Goal: Information Seeking & Learning: Check status

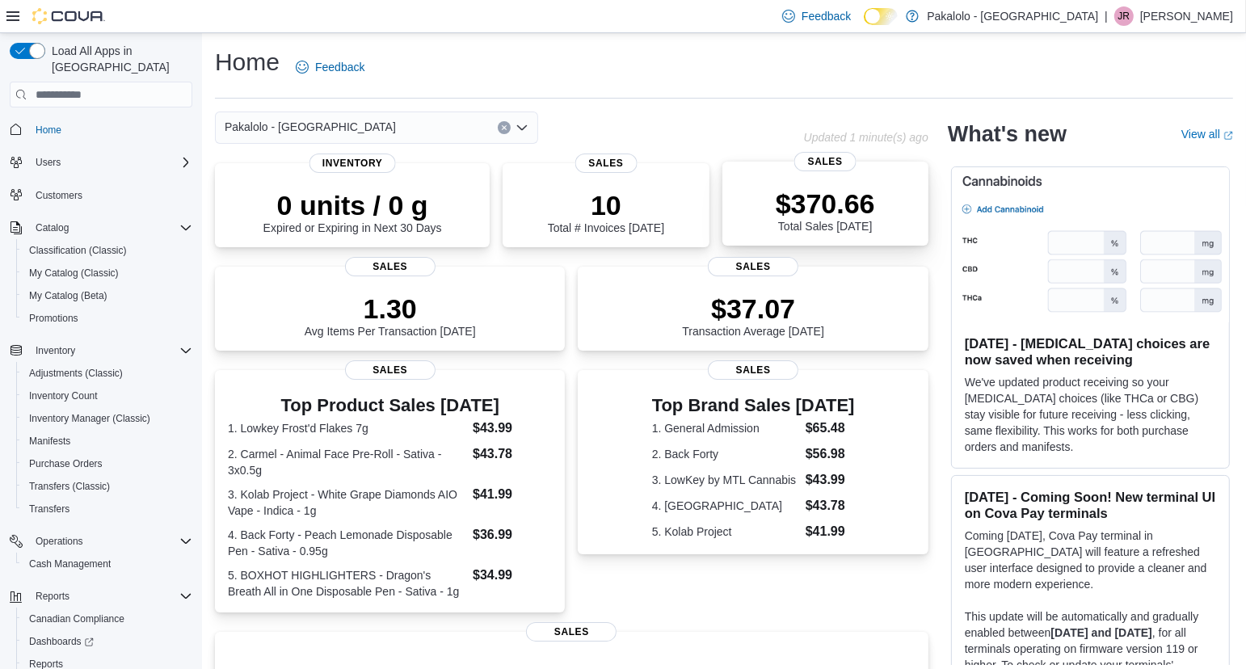
click at [911, 214] on div "$370.66 Total Sales Today" at bounding box center [825, 207] width 180 height 52
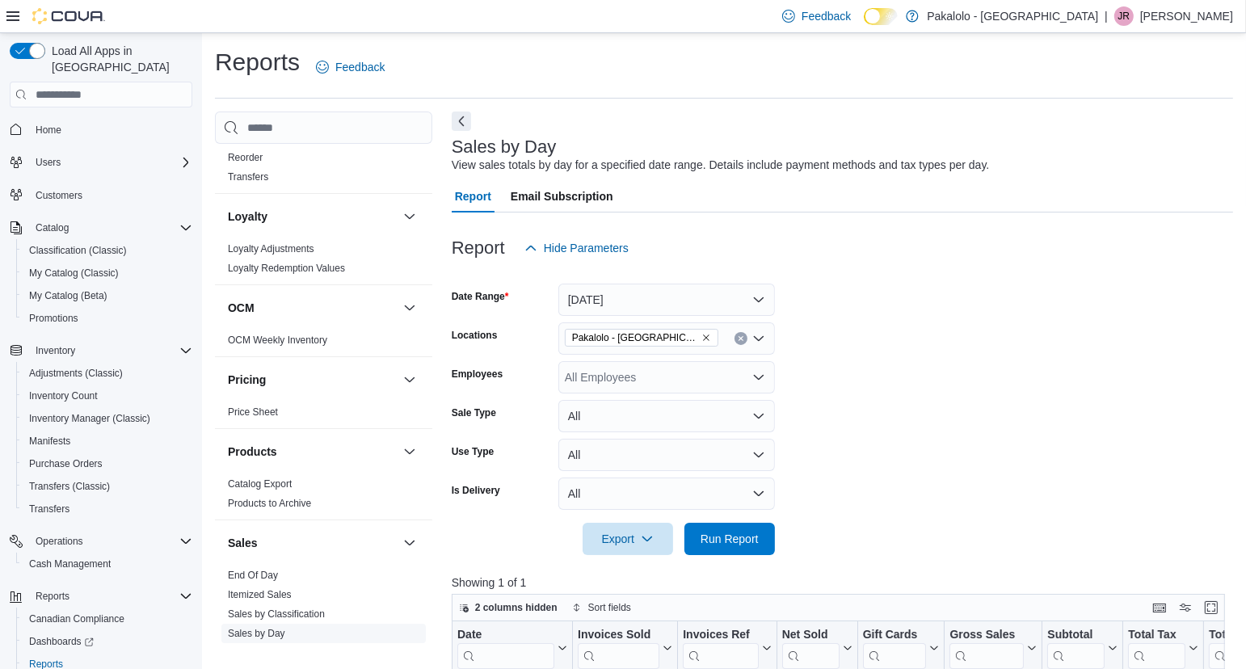
scroll to position [975, 0]
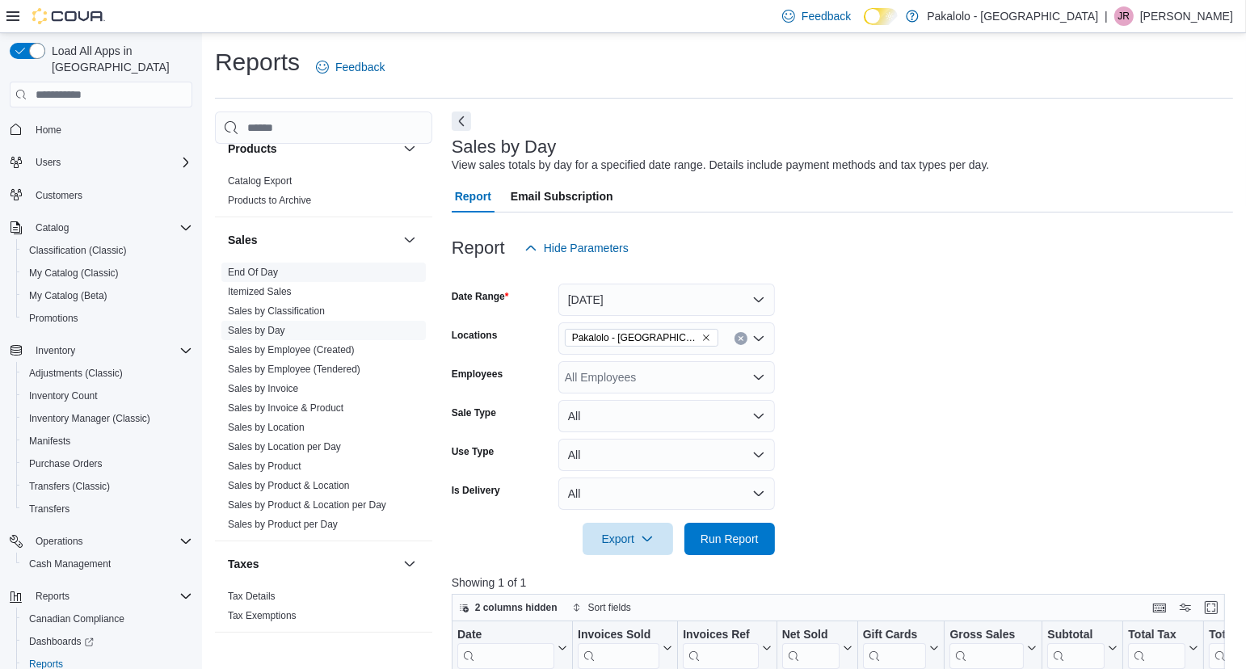
click at [250, 270] on link "End Of Day" at bounding box center [253, 272] width 50 height 11
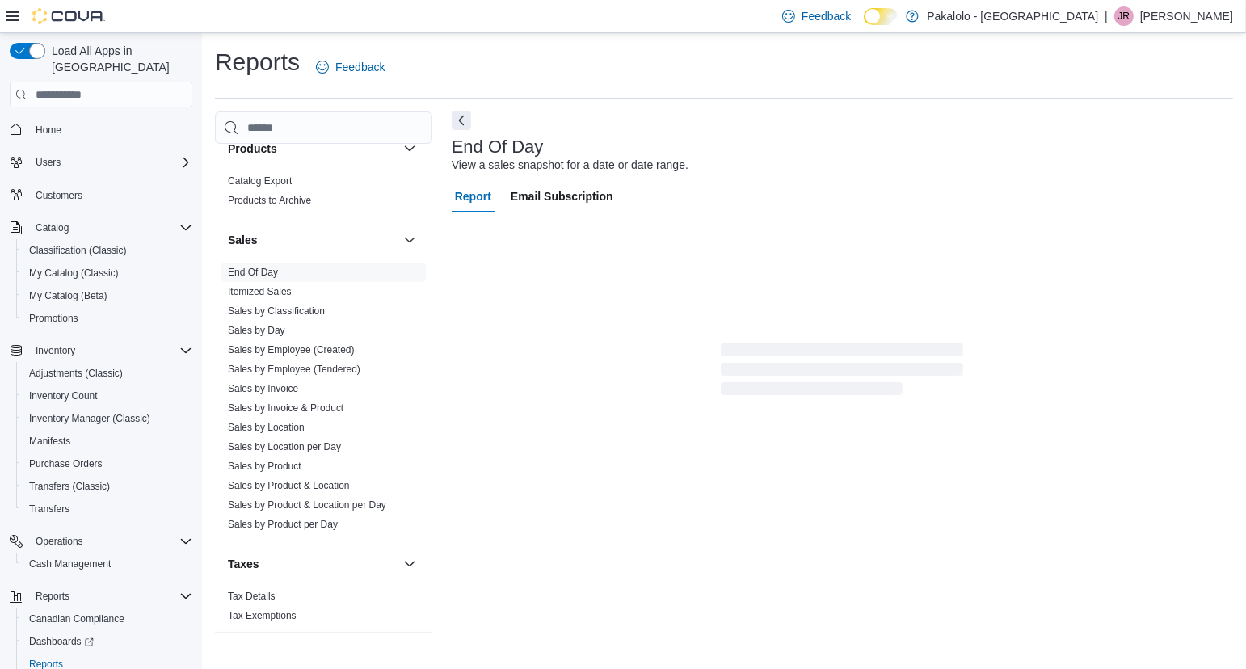
click at [457, 119] on button "Next" at bounding box center [461, 120] width 19 height 19
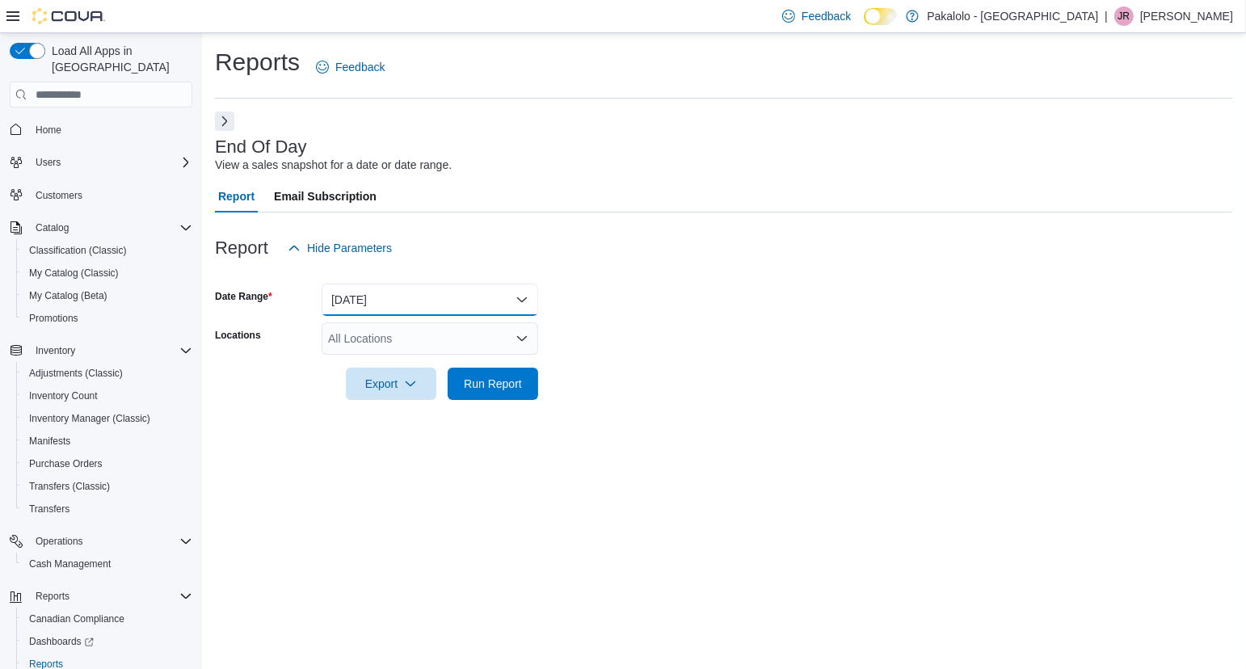
click at [517, 300] on button "Today" at bounding box center [430, 300] width 217 height 32
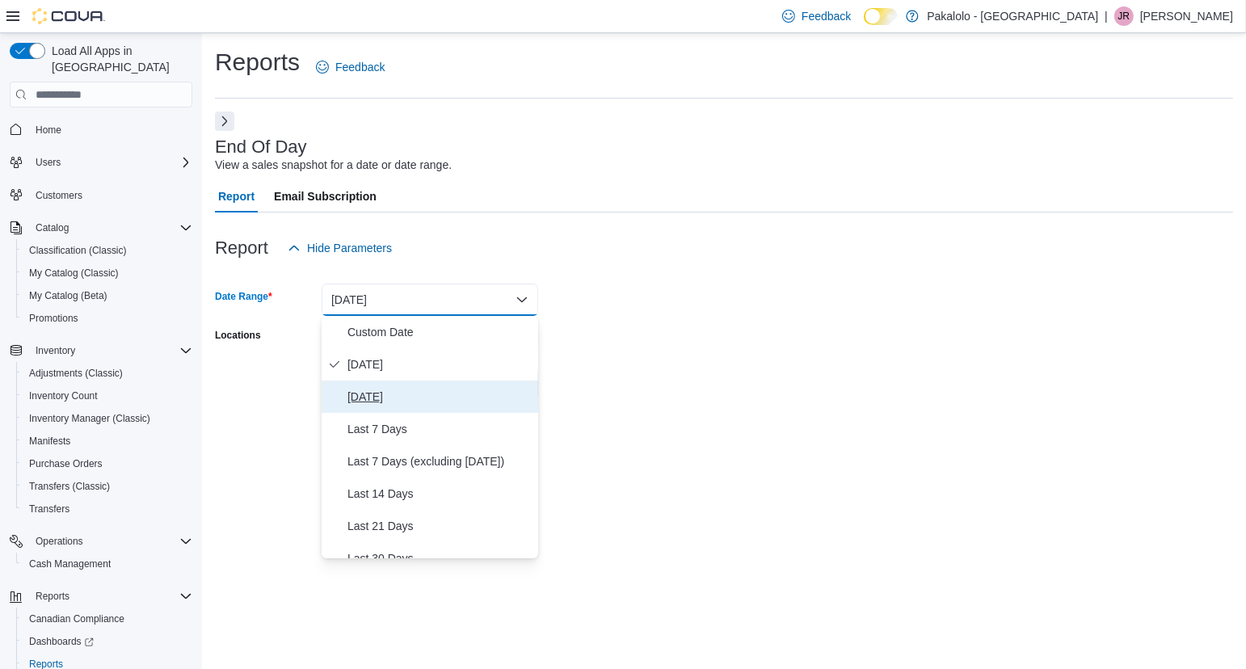
click at [430, 393] on span "Yesterday" at bounding box center [440, 396] width 184 height 19
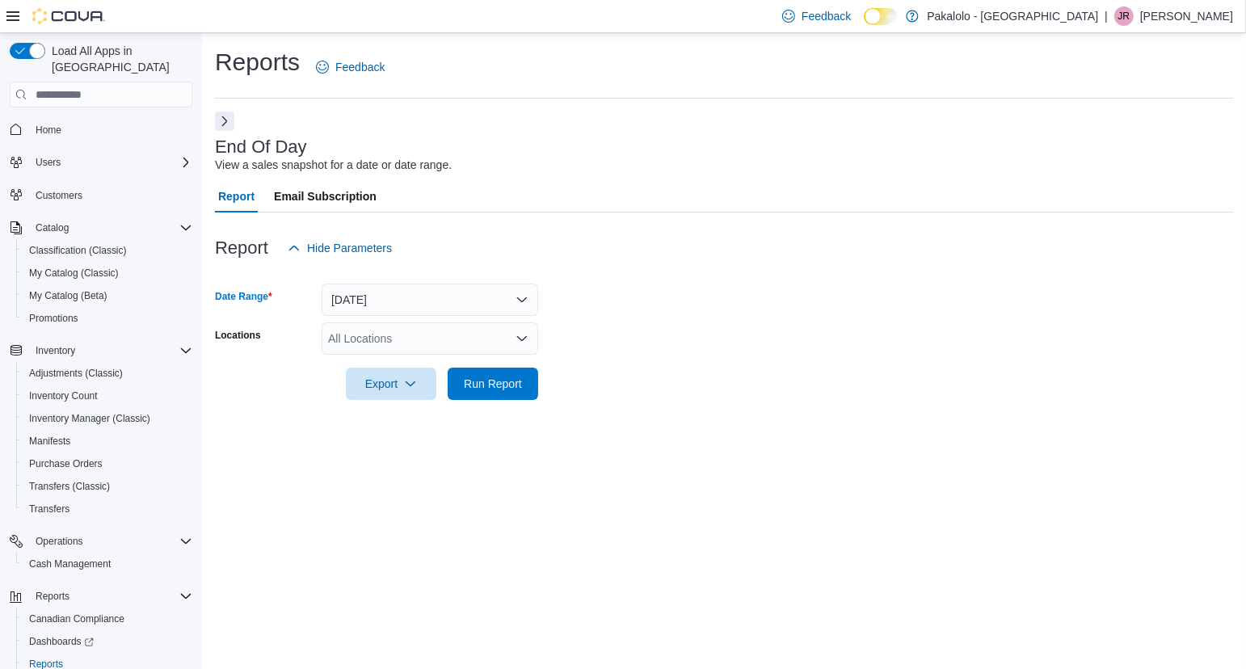
click at [520, 338] on icon "Open list of options" at bounding box center [522, 338] width 10 height 5
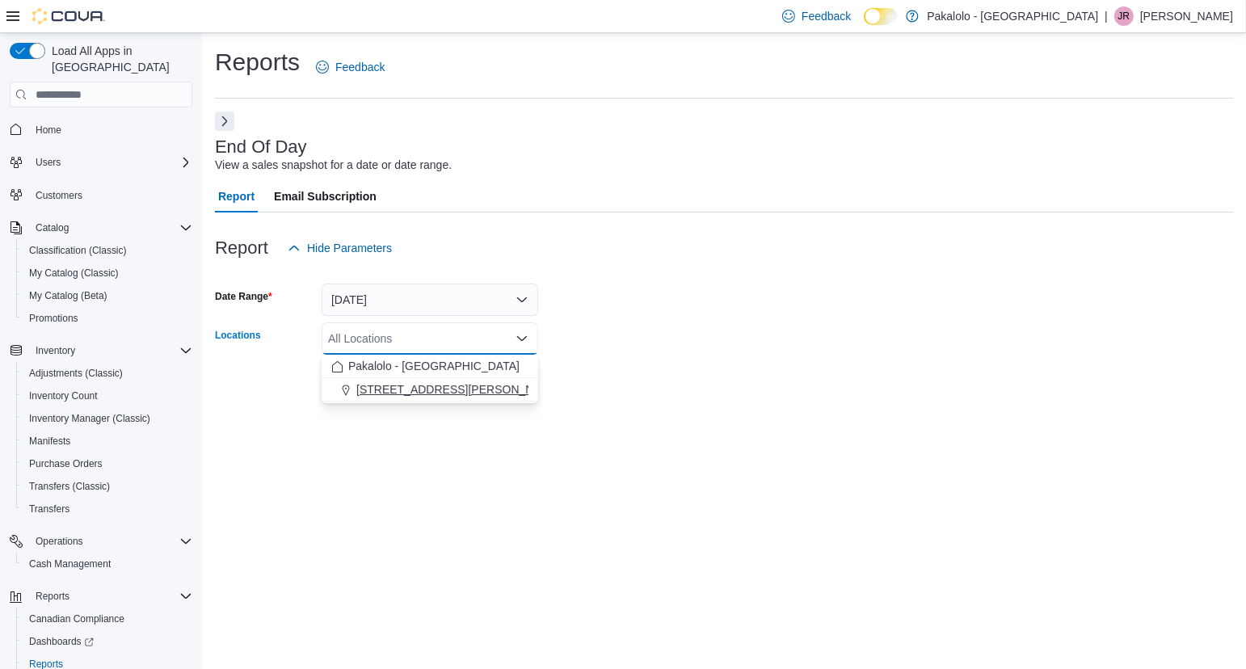
click at [461, 398] on button "385 Tompkins Avenue" at bounding box center [430, 389] width 217 height 23
click at [649, 388] on form "Date Range Yesterday Locations 385 Tompkins Avenue Combo box. Selected. 385 Tom…" at bounding box center [724, 332] width 1018 height 136
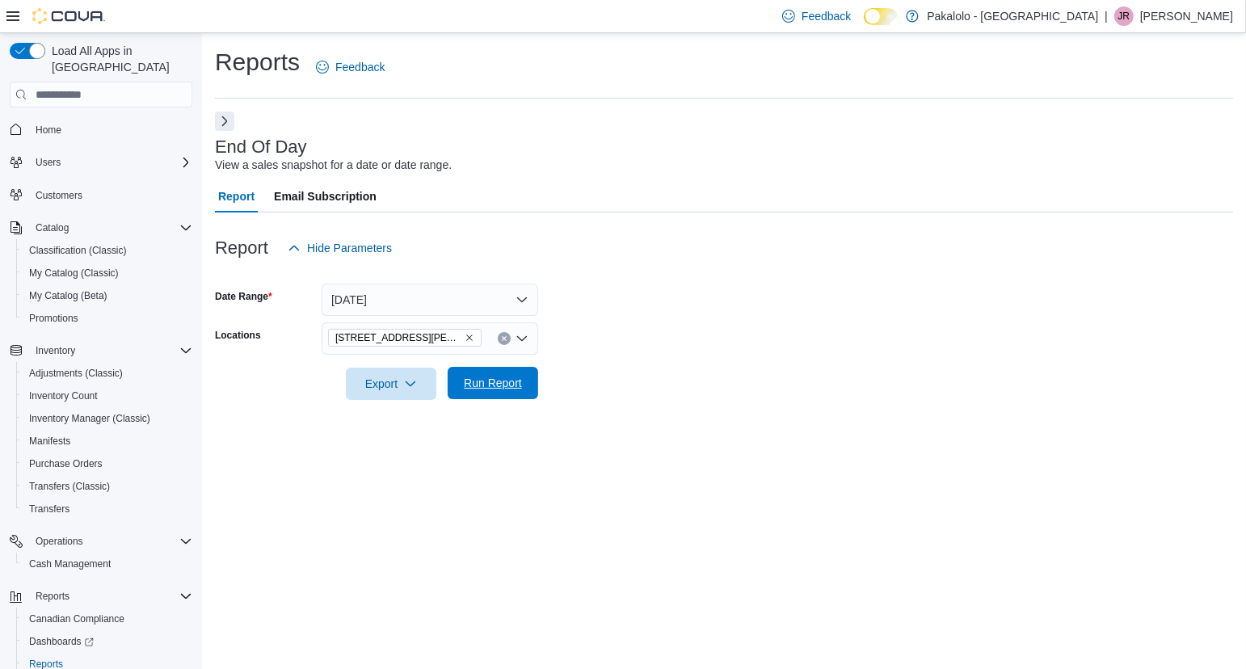
click at [458, 392] on span "Run Report" at bounding box center [492, 383] width 71 height 32
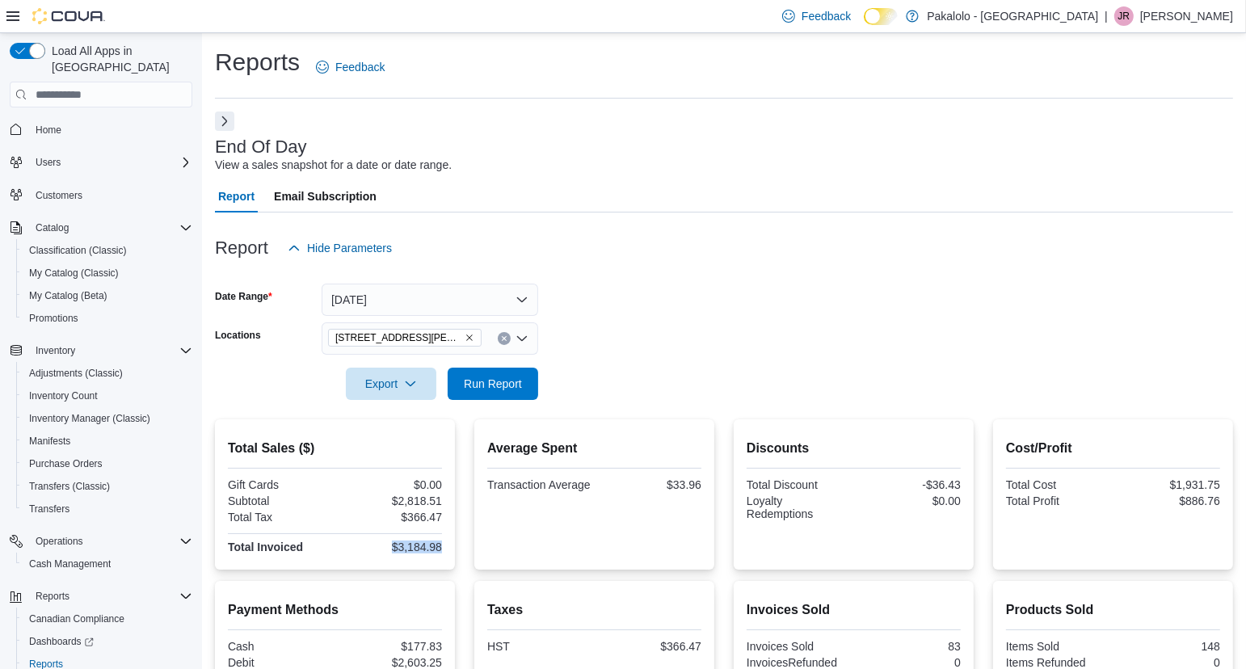
drag, startPoint x: 385, startPoint y: 545, endPoint x: 444, endPoint y: 545, distance: 59.8
click at [444, 545] on div "Total Sales ($) Gift Cards $0.00 Subtotal $2,818.51 Total Tax $366.47 Total Inv…" at bounding box center [335, 494] width 240 height 150
copy div "$3,184.98"
drag, startPoint x: 914, startPoint y: 482, endPoint x: 965, endPoint y: 482, distance: 50.9
click at [965, 482] on div "Discounts Total Discount -$36.43 Loyalty Redemptions $0.00" at bounding box center [854, 494] width 240 height 150
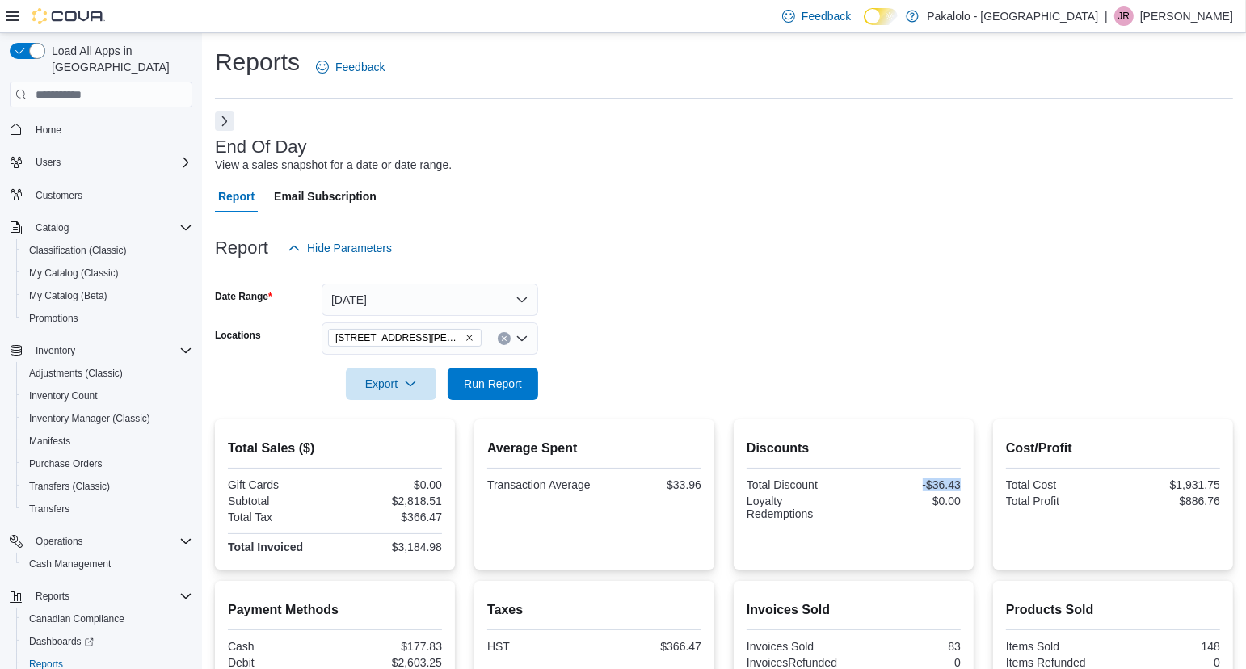
copy div "-$36.43"
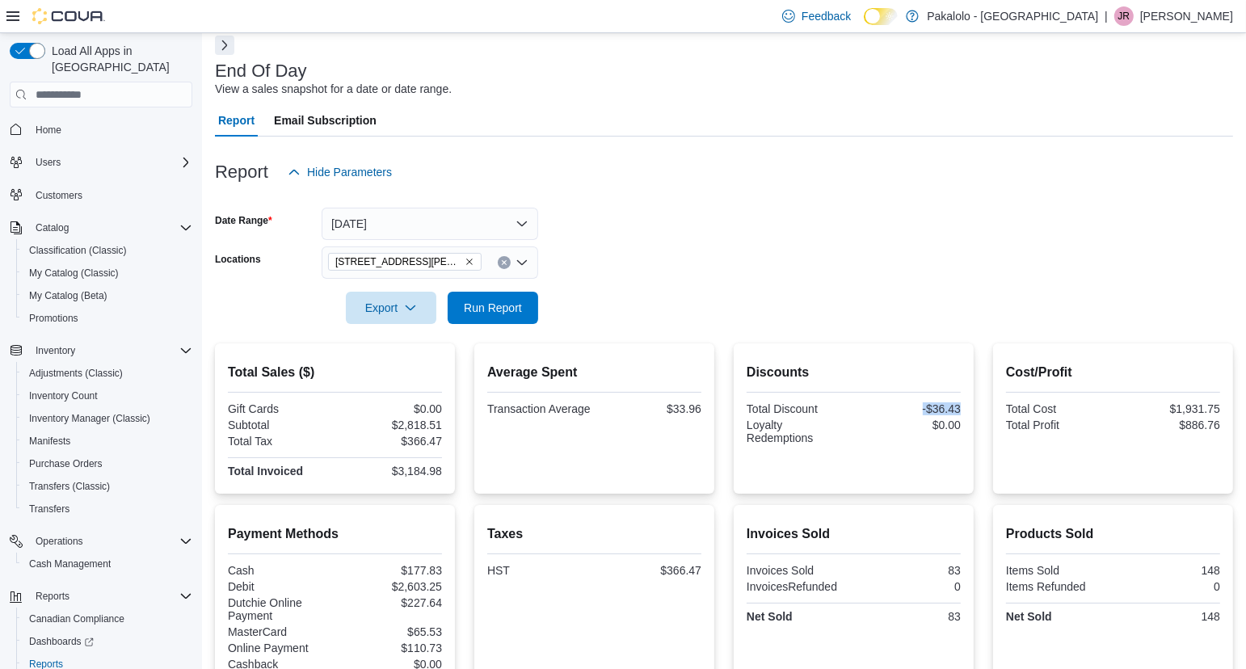
scroll to position [167, 0]
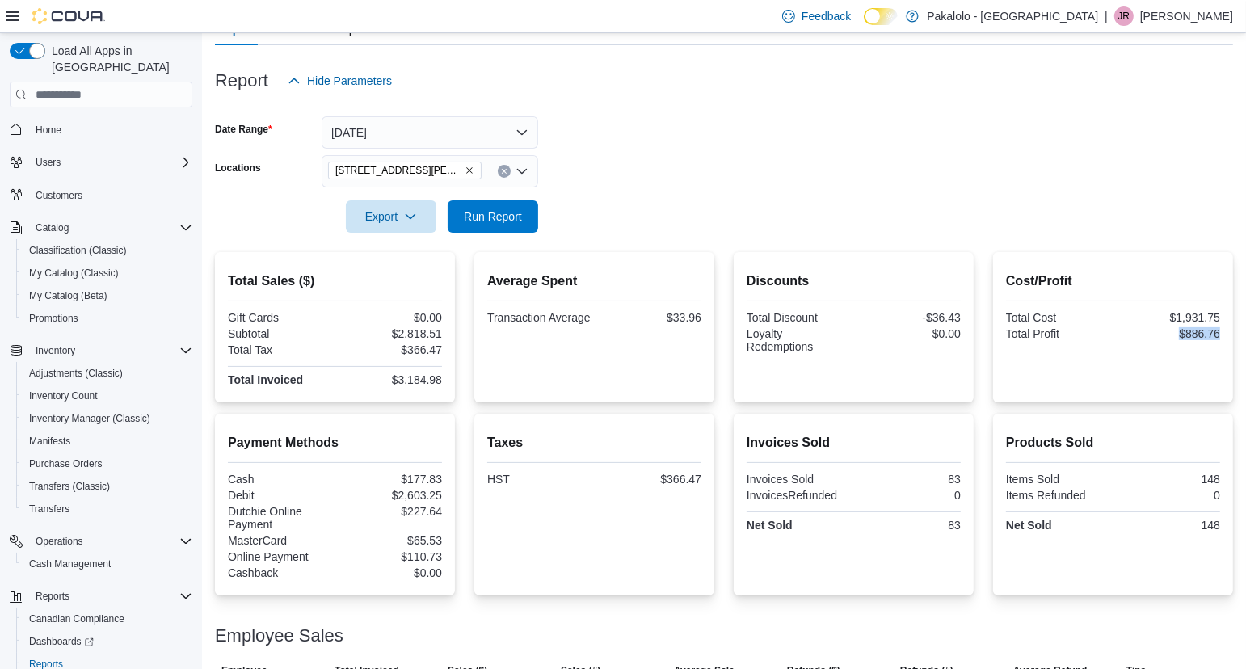
drag, startPoint x: 1174, startPoint y: 329, endPoint x: 1228, endPoint y: 335, distance: 53.7
click at [1228, 335] on div "Cost/Profit Total Cost $1,931.75 Total Profit $886.76" at bounding box center [1113, 327] width 240 height 150
copy div "$886.76"
click at [521, 137] on button "Yesterday" at bounding box center [430, 132] width 217 height 32
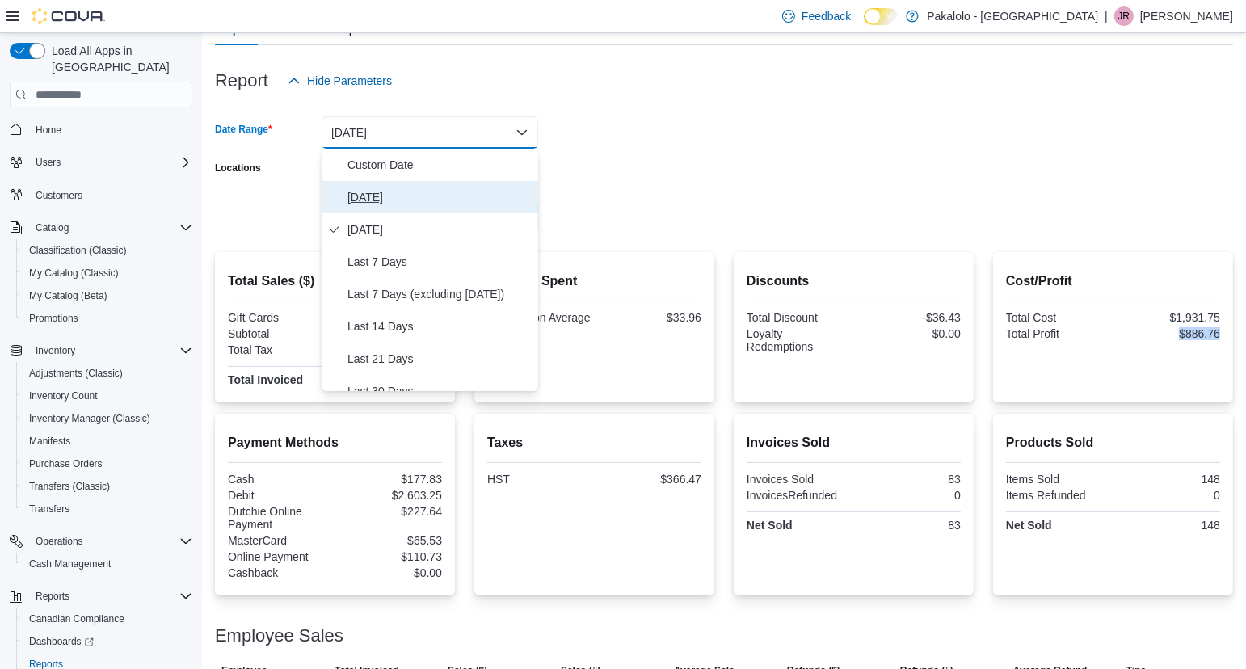
click at [411, 199] on span "Today" at bounding box center [440, 196] width 184 height 19
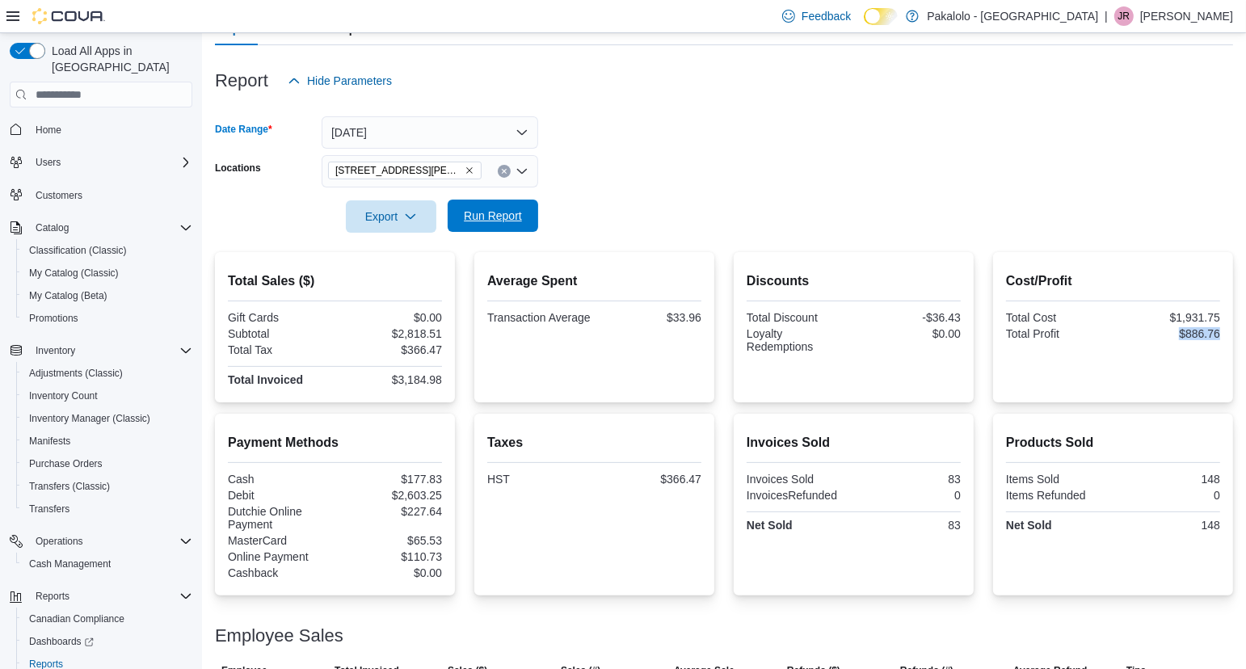
click at [504, 219] on span "Run Report" at bounding box center [493, 216] width 58 height 16
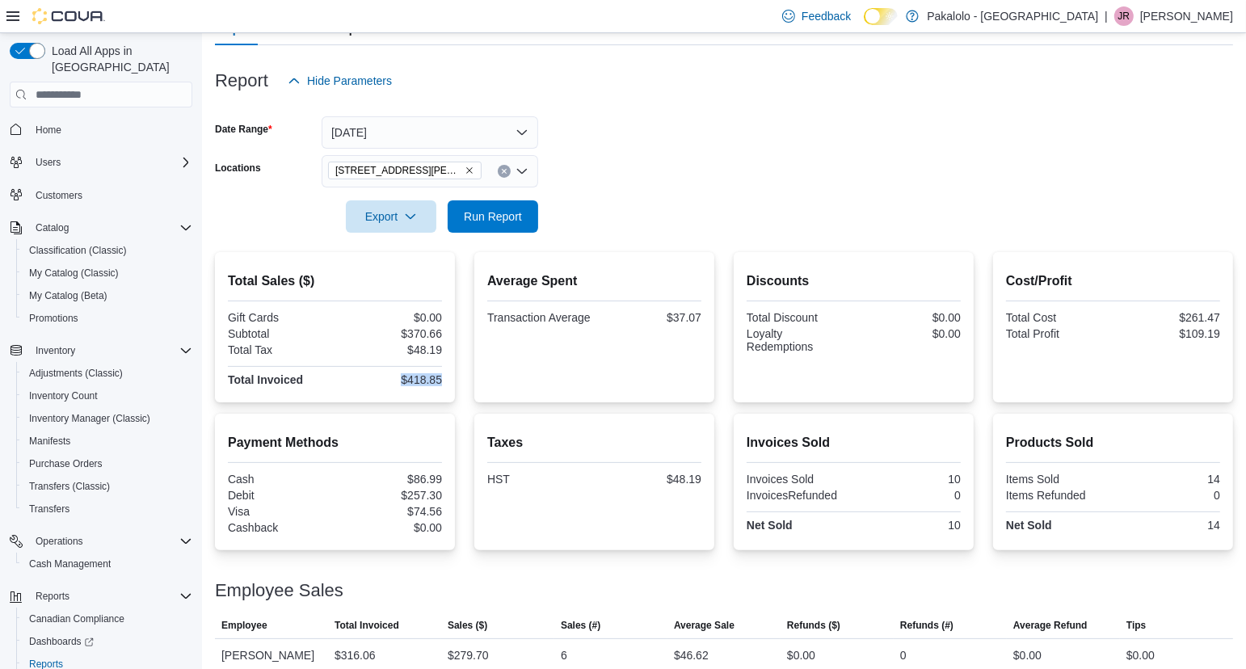
drag, startPoint x: 392, startPoint y: 380, endPoint x: 449, endPoint y: 379, distance: 56.6
click at [449, 379] on div "Total Sales ($) Gift Cards $0.00 Subtotal $370.66 Total Tax $48.19 Total Invoic…" at bounding box center [335, 327] width 240 height 150
copy div "$418.85"
drag, startPoint x: 1170, startPoint y: 334, endPoint x: 1222, endPoint y: 334, distance: 51.7
click at [1222, 334] on div "Cost/Profit Total Cost $261.47 Total Profit $109.19" at bounding box center [1113, 327] width 240 height 150
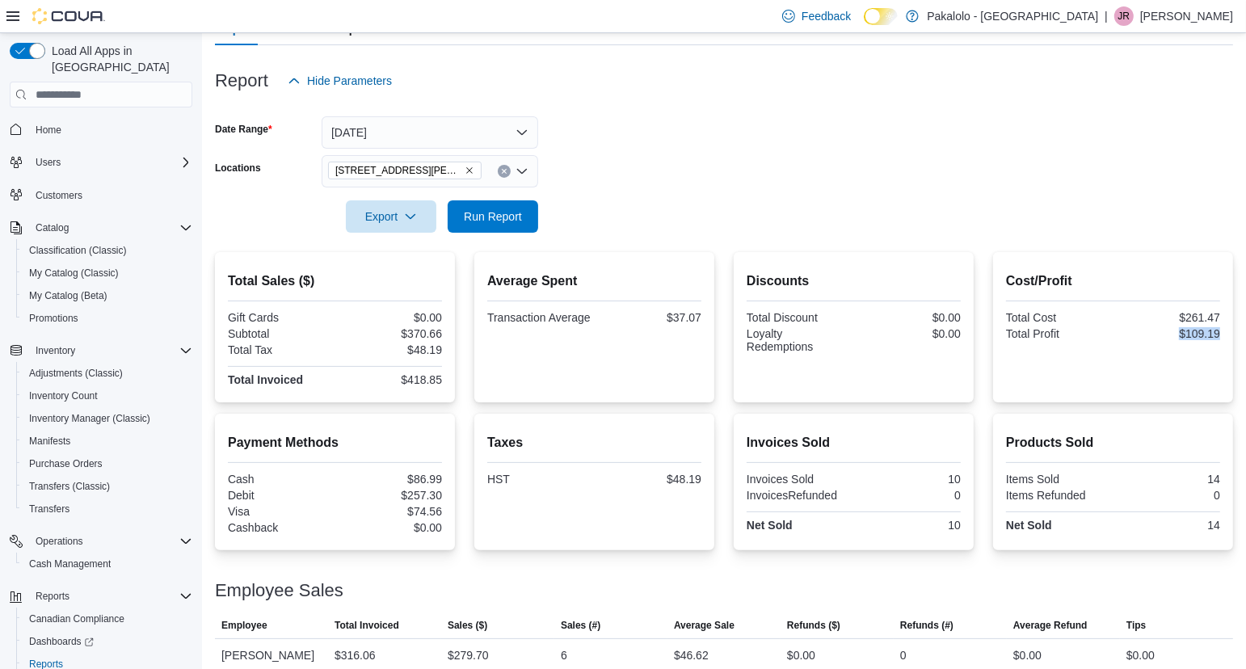
copy div "$109.19"
click at [1019, 356] on div "Cost/Profit Total Cost $261.47 Total Profit $109.19" at bounding box center [1113, 327] width 214 height 124
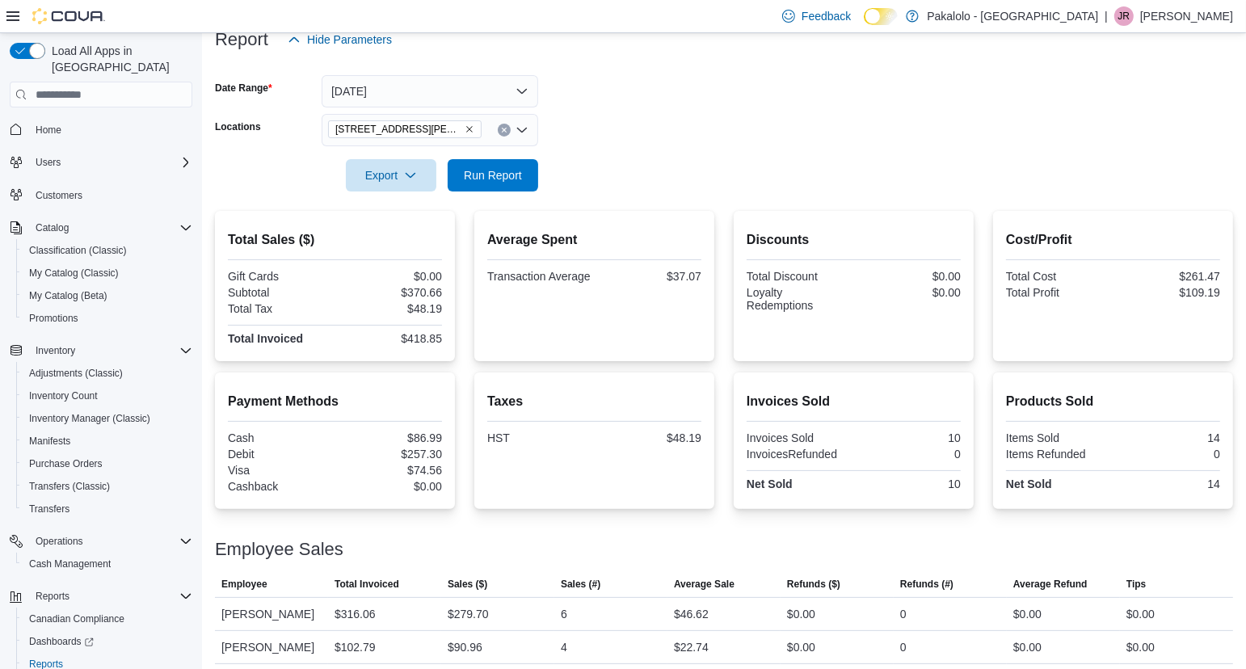
scroll to position [215, 0]
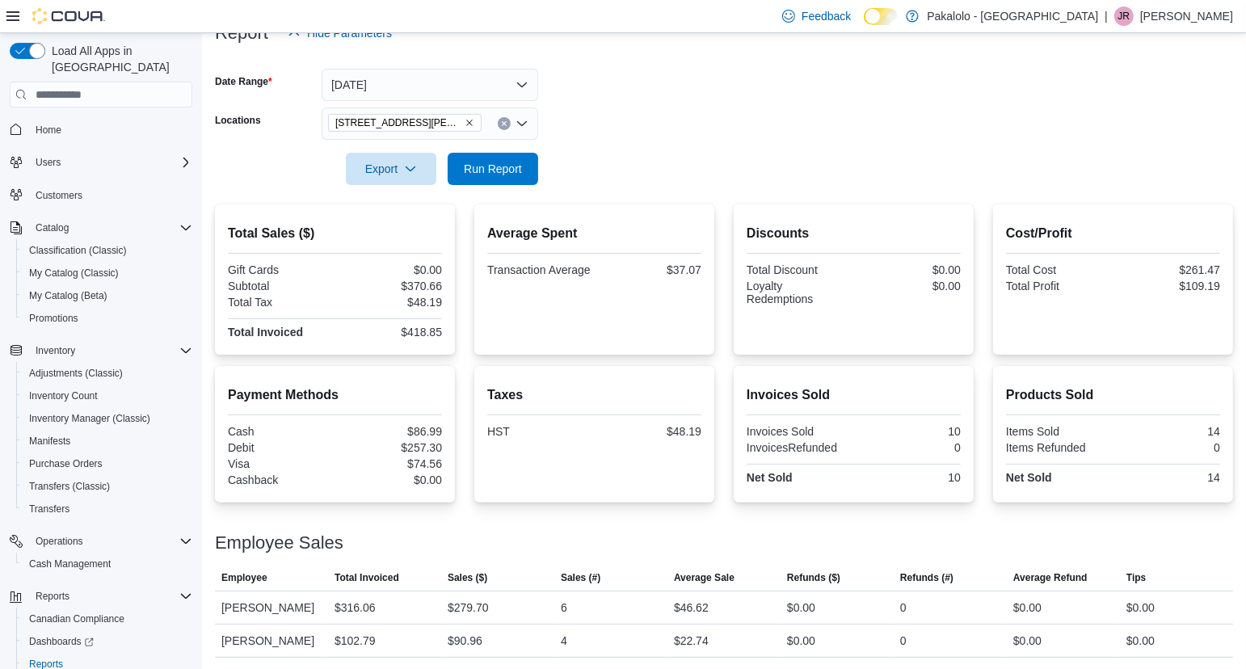
click at [658, 115] on form "Date Range Today Locations 385 Tompkins Avenue Export Run Report" at bounding box center [724, 117] width 1018 height 136
click at [518, 174] on span "Run Report" at bounding box center [493, 168] width 58 height 16
drag, startPoint x: 391, startPoint y: 330, endPoint x: 449, endPoint y: 329, distance: 58.2
click at [449, 329] on div "Total Sales ($) Gift Cards $0.00 Subtotal $387.64 Total Tax $50.40 Total Invoic…" at bounding box center [335, 279] width 240 height 150
copy div "$438.04"
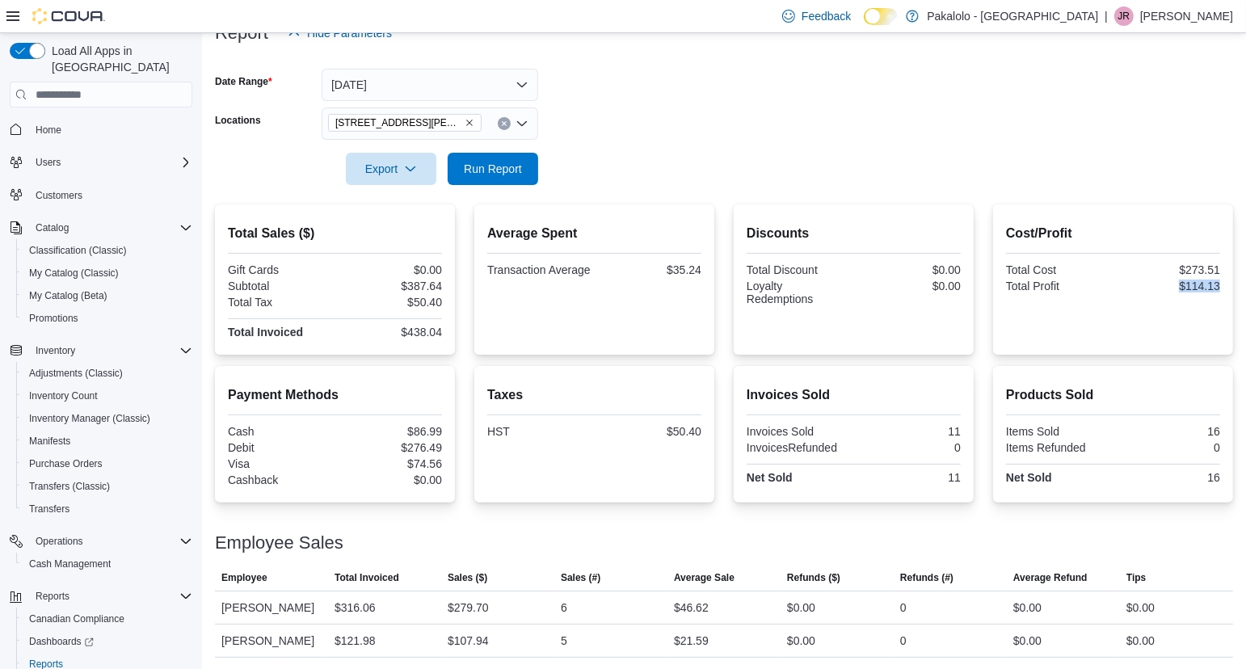
drag, startPoint x: 1175, startPoint y: 287, endPoint x: 1227, endPoint y: 287, distance: 51.7
click at [1227, 287] on div "Cost/Profit Total Cost $273.51 Total Profit $114.13" at bounding box center [1113, 279] width 240 height 150
copy div "$114.13"
